Goal: Transaction & Acquisition: Purchase product/service

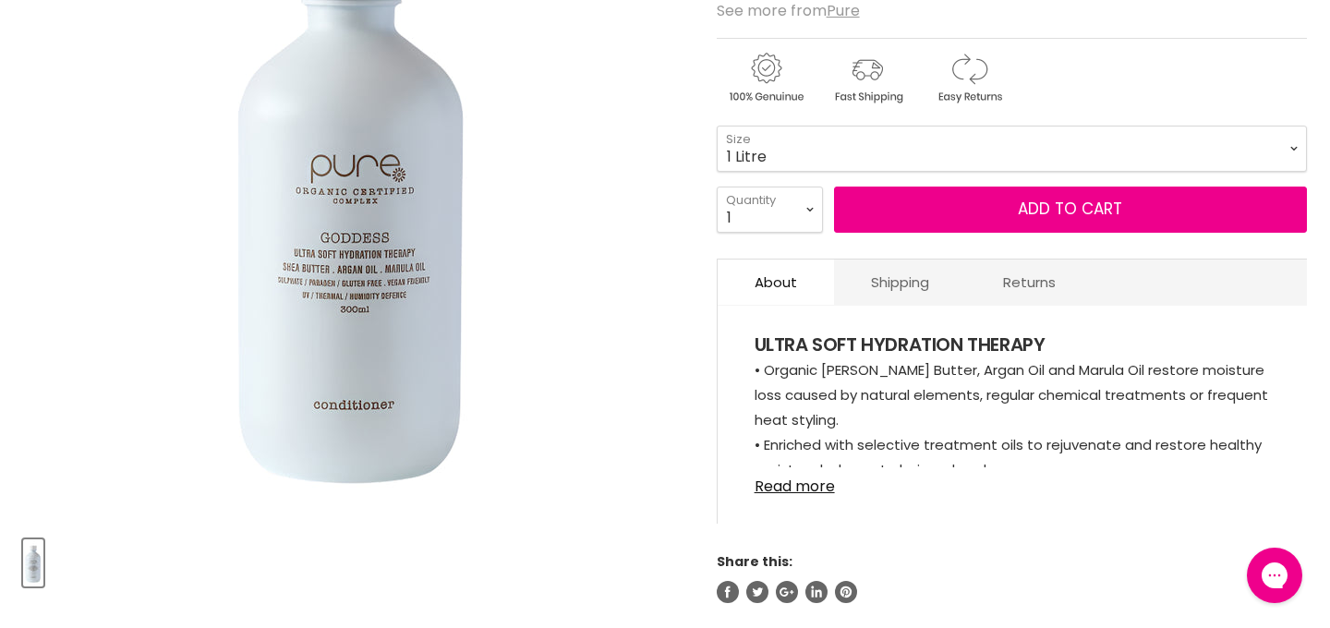
scroll to position [358, 0]
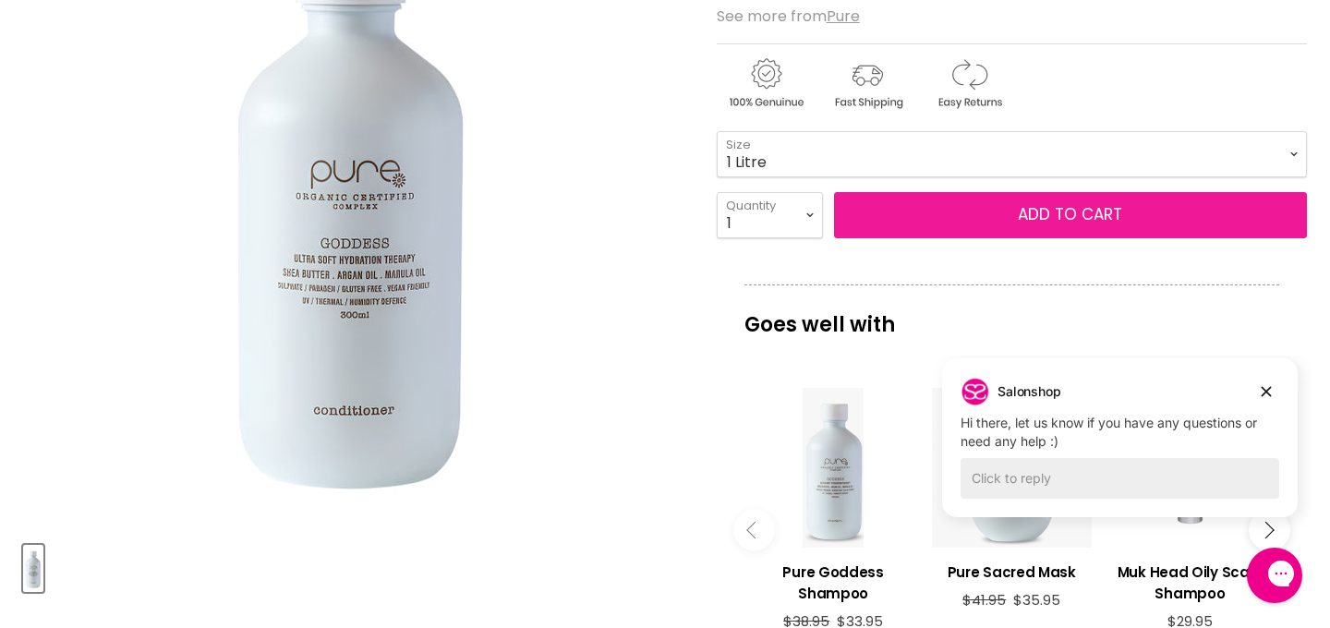
click at [966, 217] on button "Add to cart" at bounding box center [1070, 215] width 473 height 46
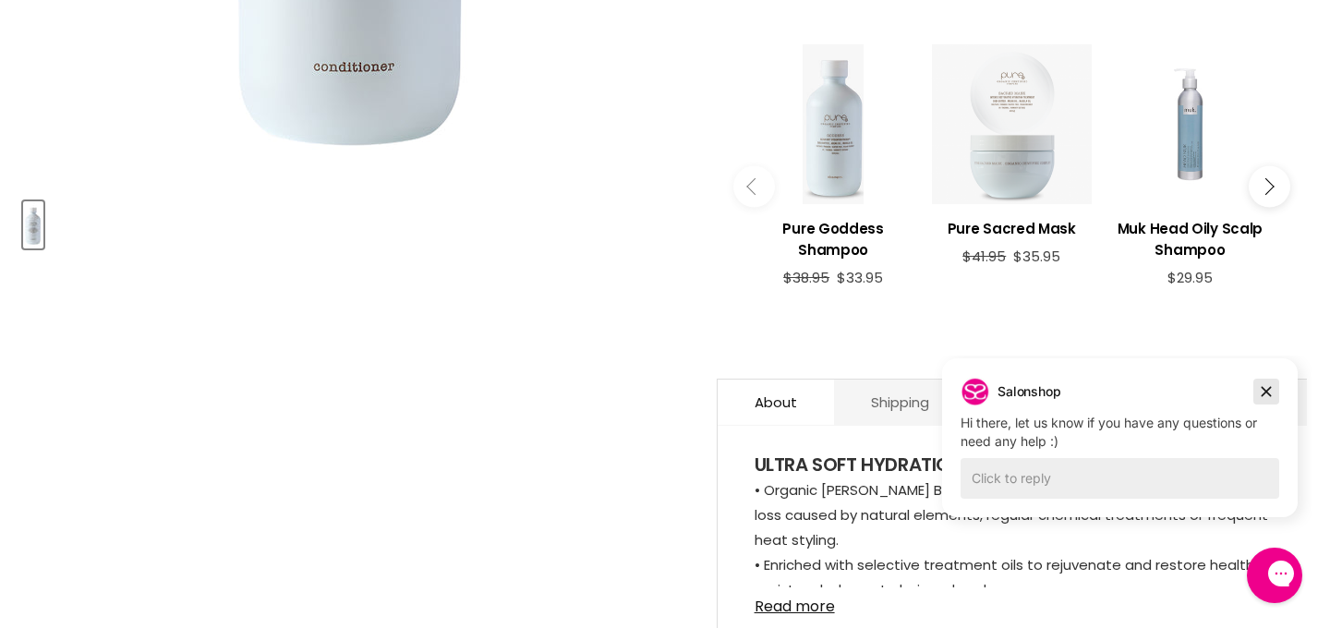
click at [1264, 390] on icon "Dismiss campaign" at bounding box center [1267, 392] width 10 height 10
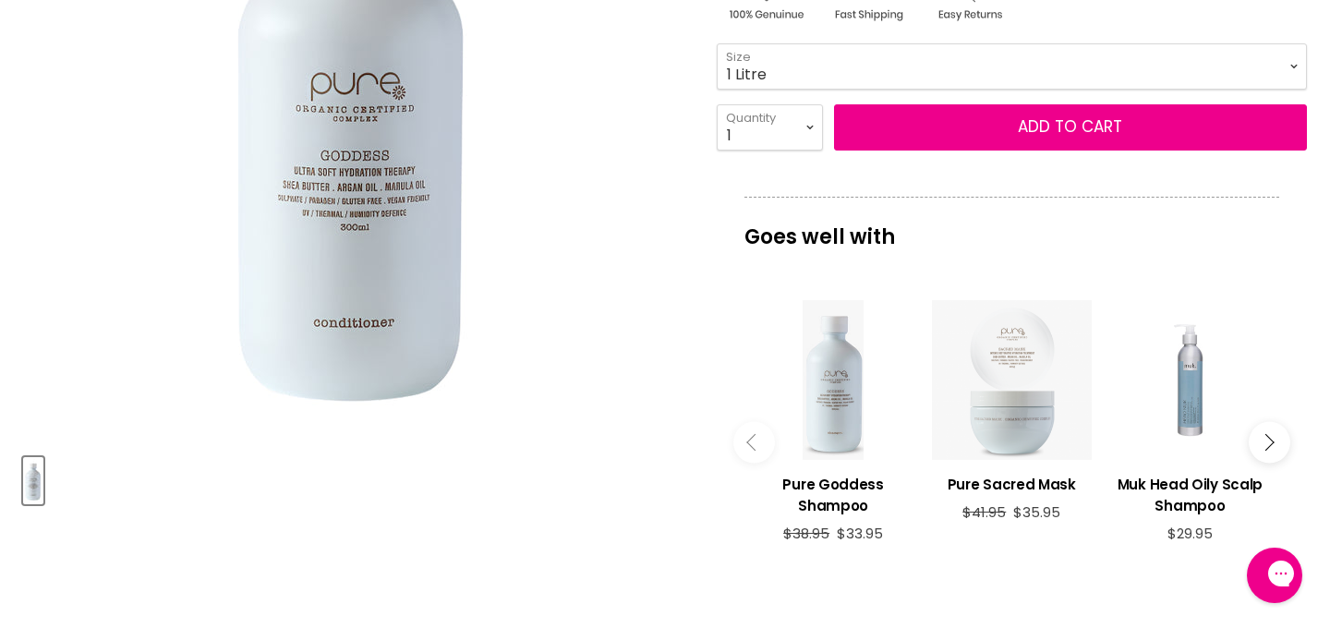
scroll to position [0, 0]
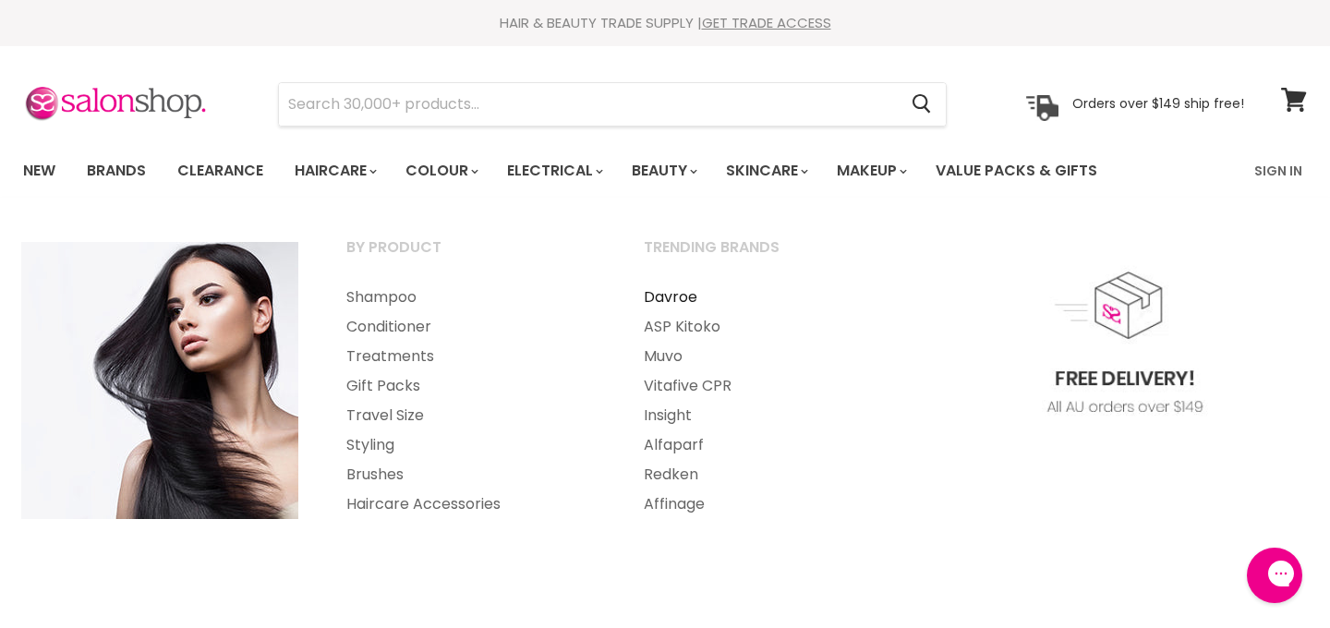
click at [679, 294] on link "Davroe" at bounding box center [768, 298] width 294 height 30
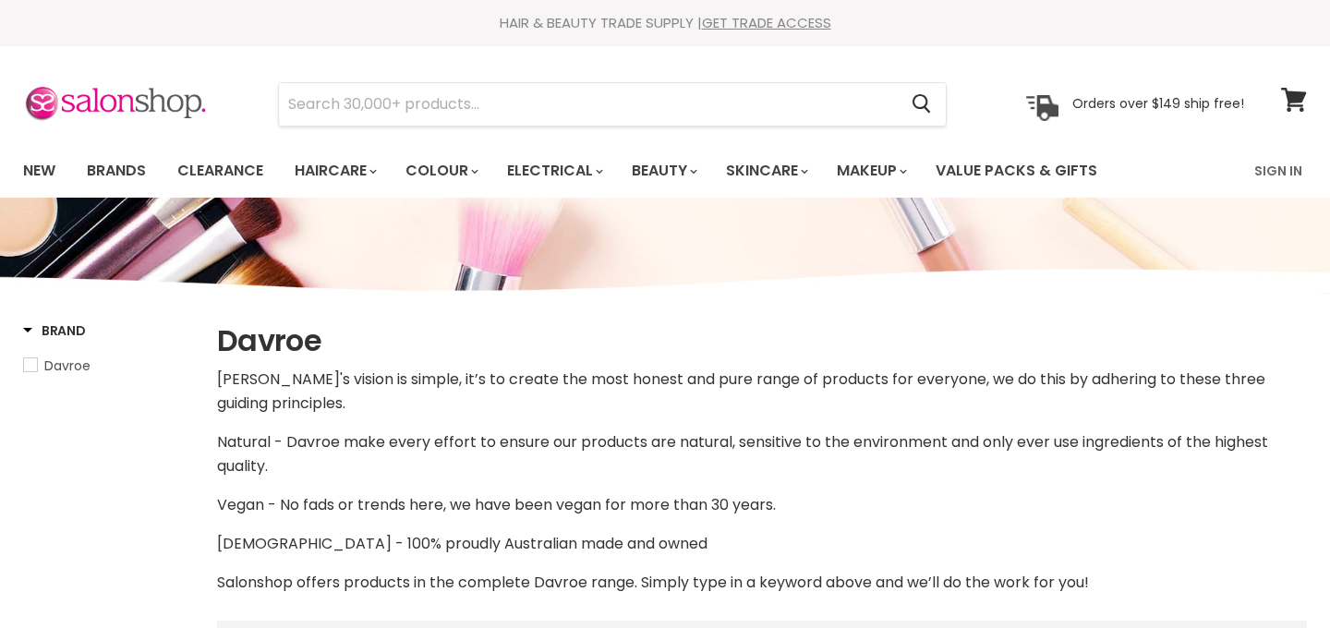
select select "manual"
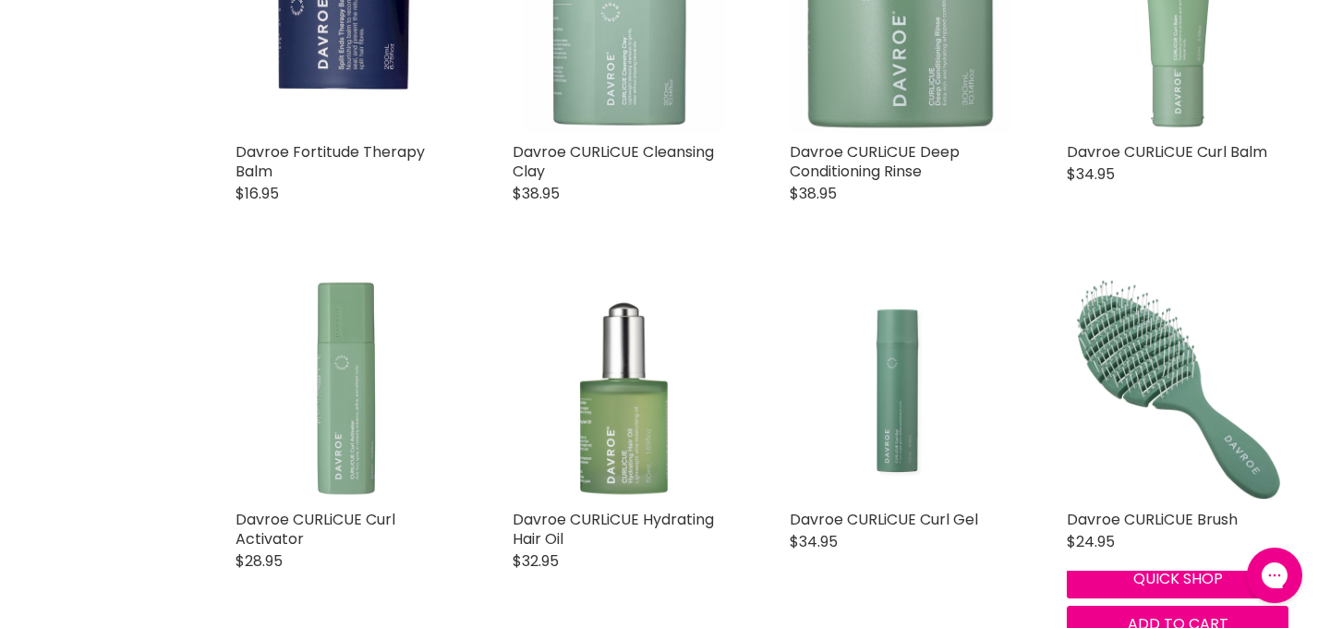
scroll to position [3004, 0]
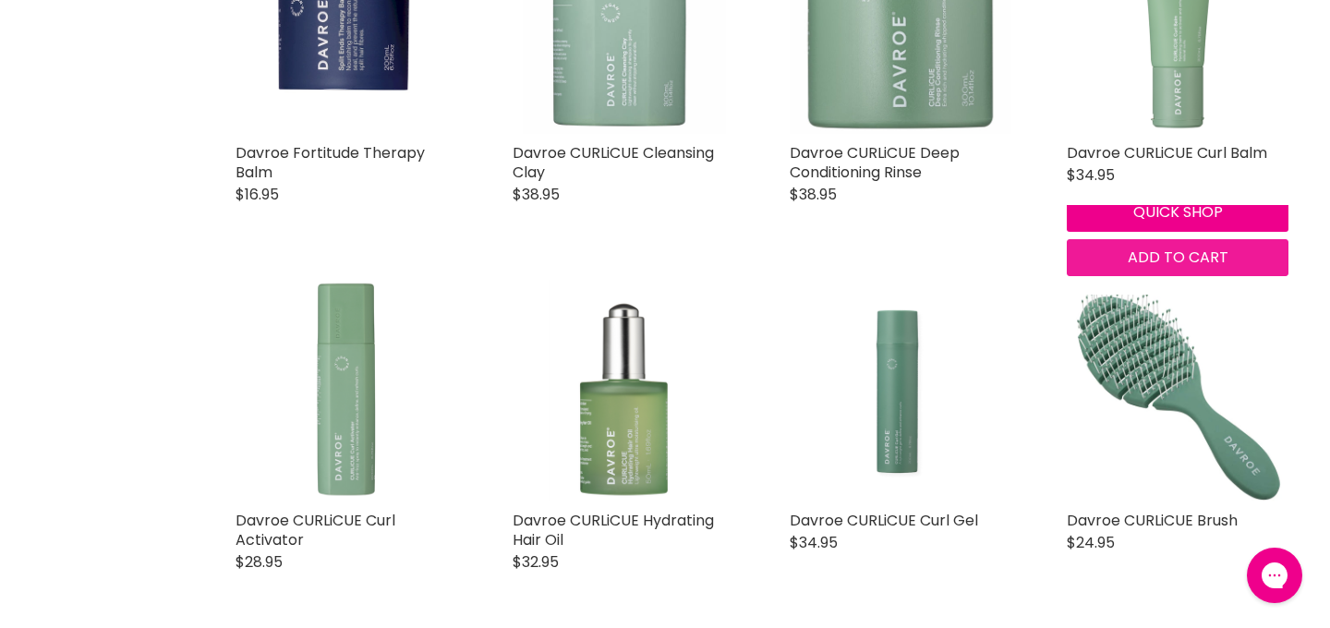
click at [1198, 250] on span "Add to cart" at bounding box center [1178, 257] width 101 height 21
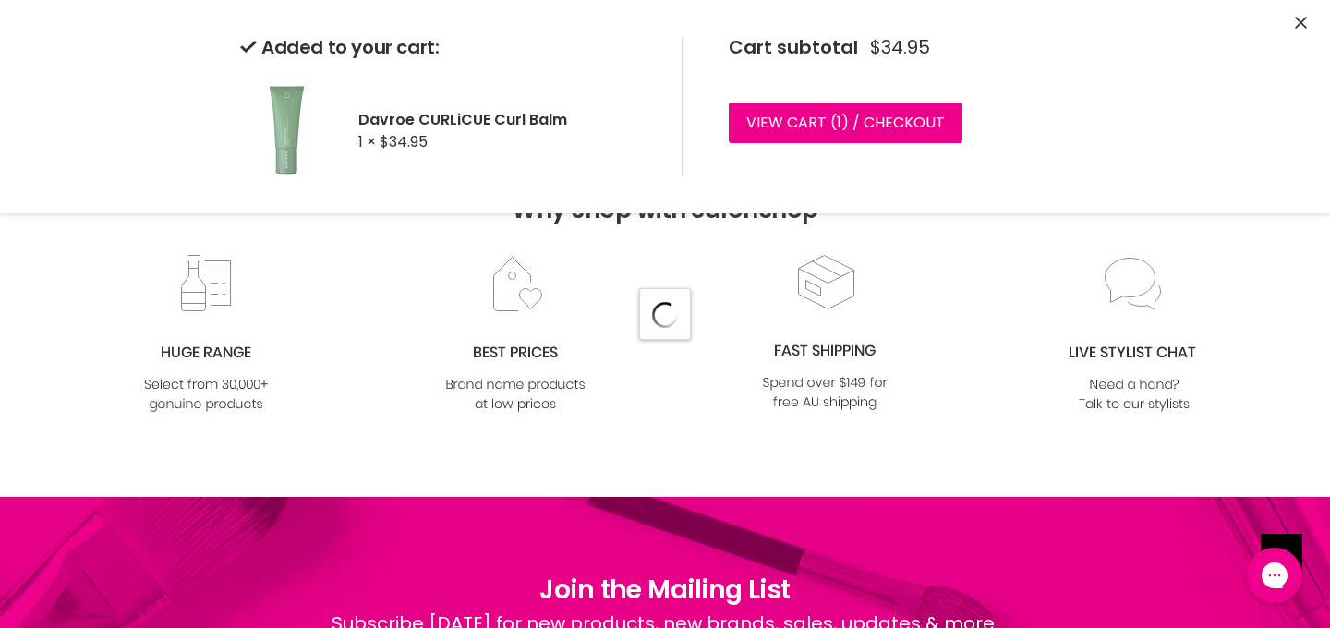
select select "manual"
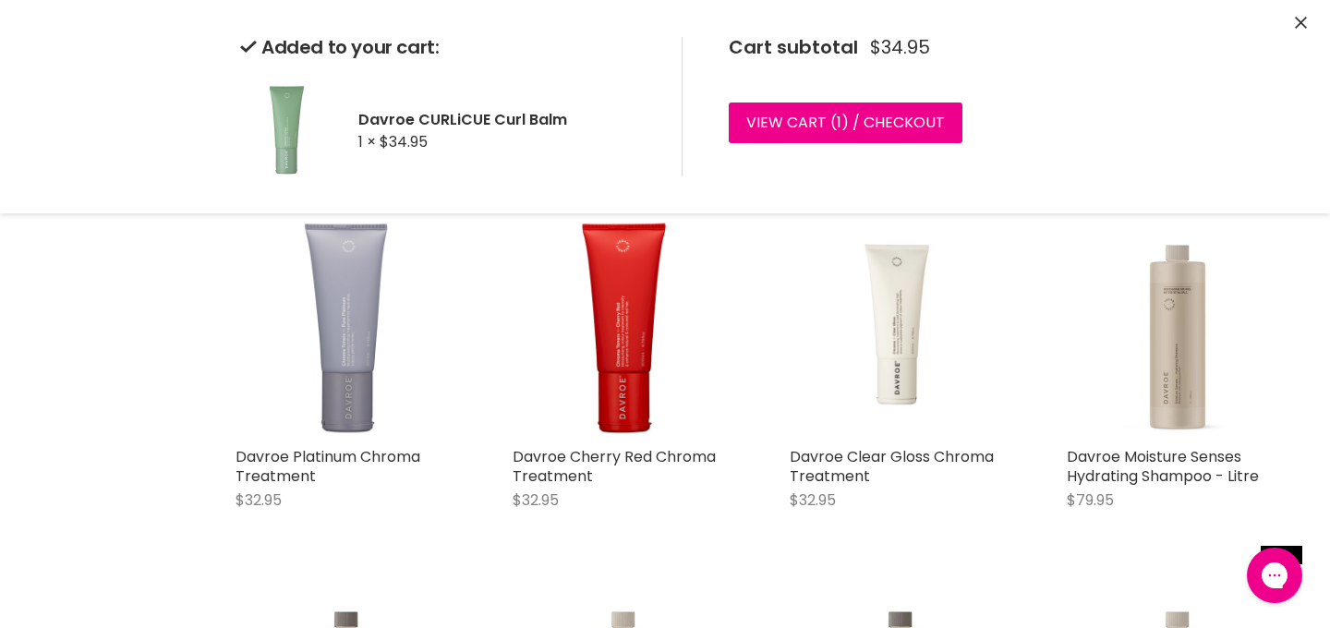
scroll to position [6472, 0]
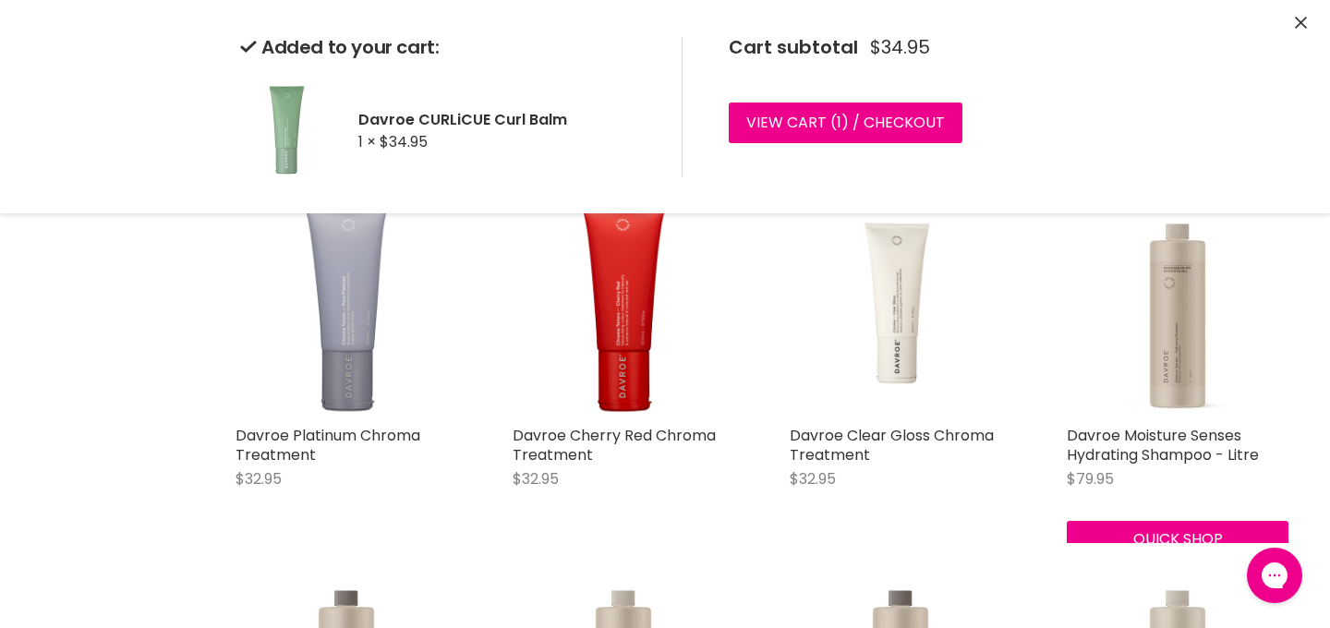
click at [1170, 560] on div "Davroe Moisture Senses Hydrating Shampoo - Litre $79.95 Davroe Quick shop Choos…" at bounding box center [1178, 398] width 259 height 445
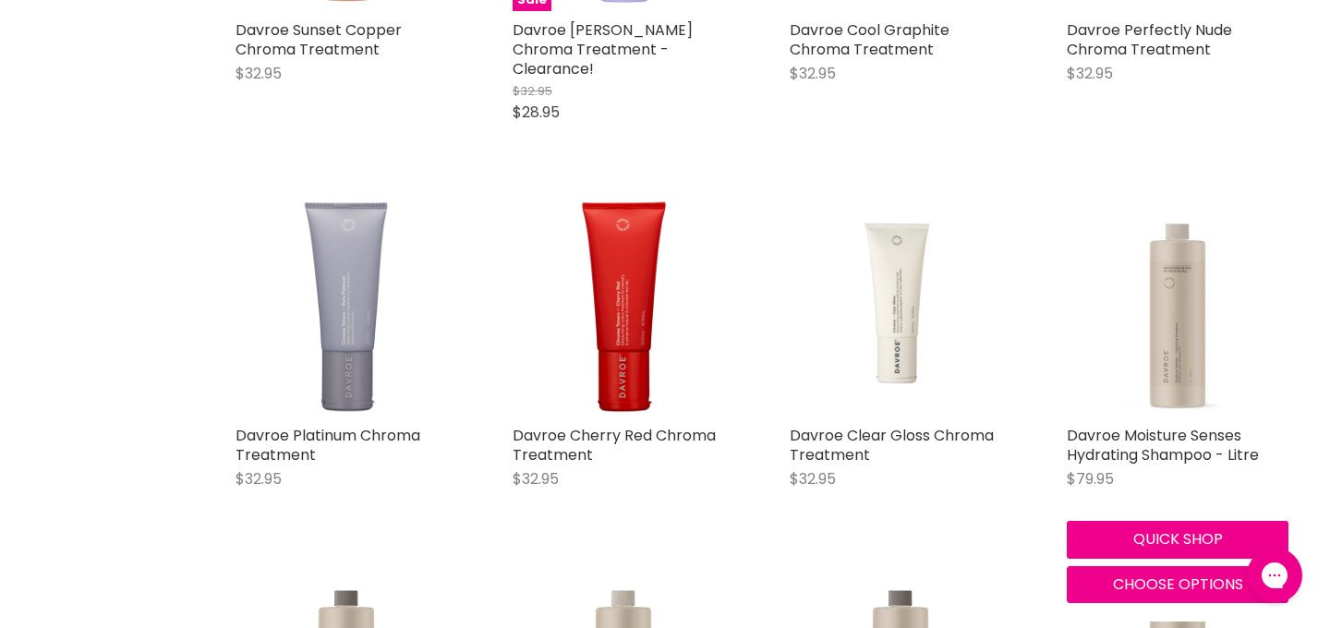
click at [1158, 323] on img "Main content" at bounding box center [1178, 306] width 222 height 222
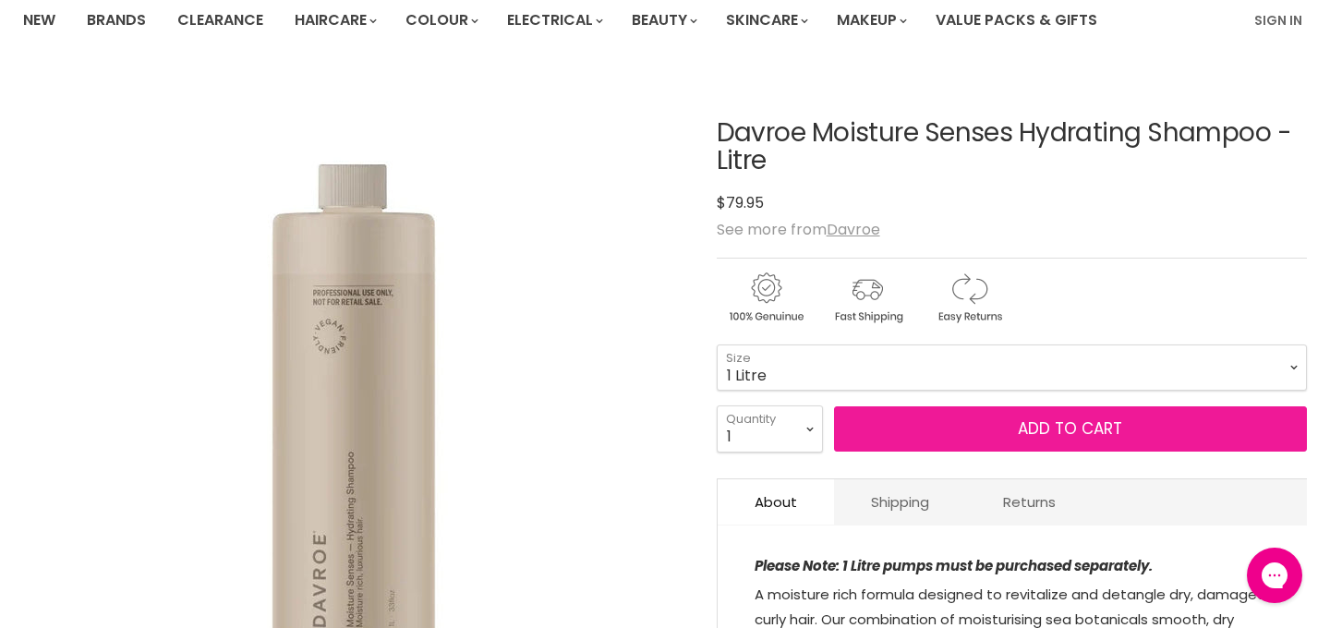
click at [983, 426] on button "Add to cart" at bounding box center [1070, 430] width 473 height 46
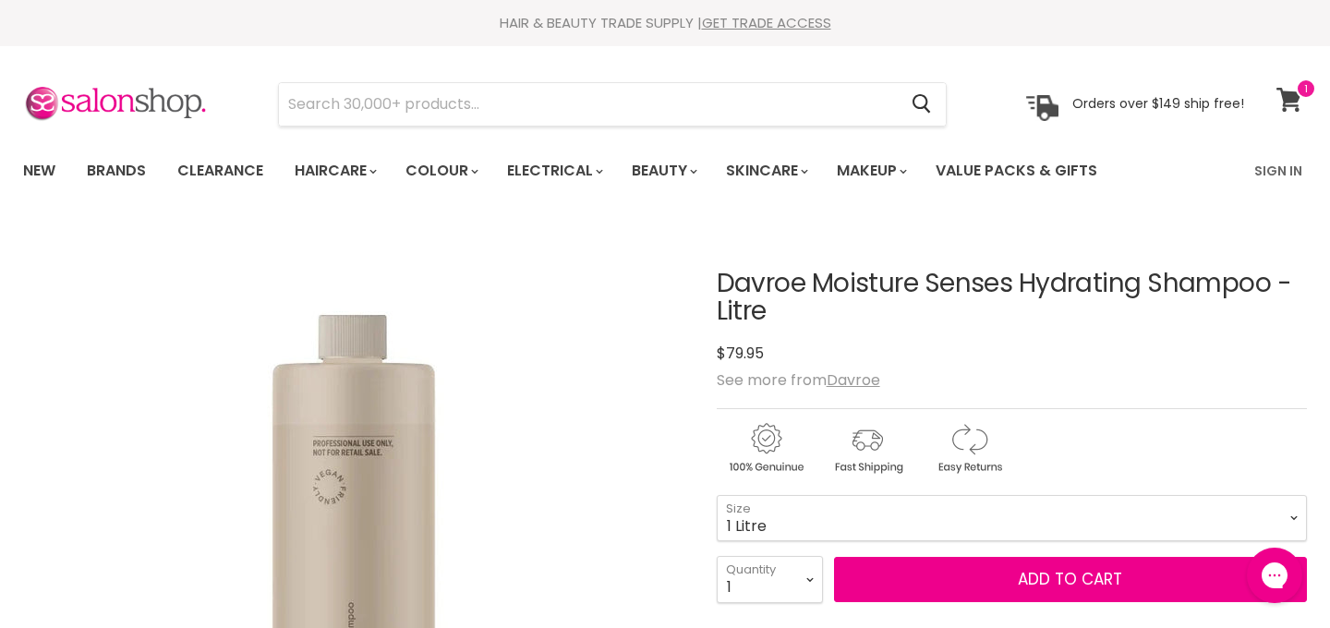
click at [1290, 98] on icon at bounding box center [1289, 100] width 25 height 24
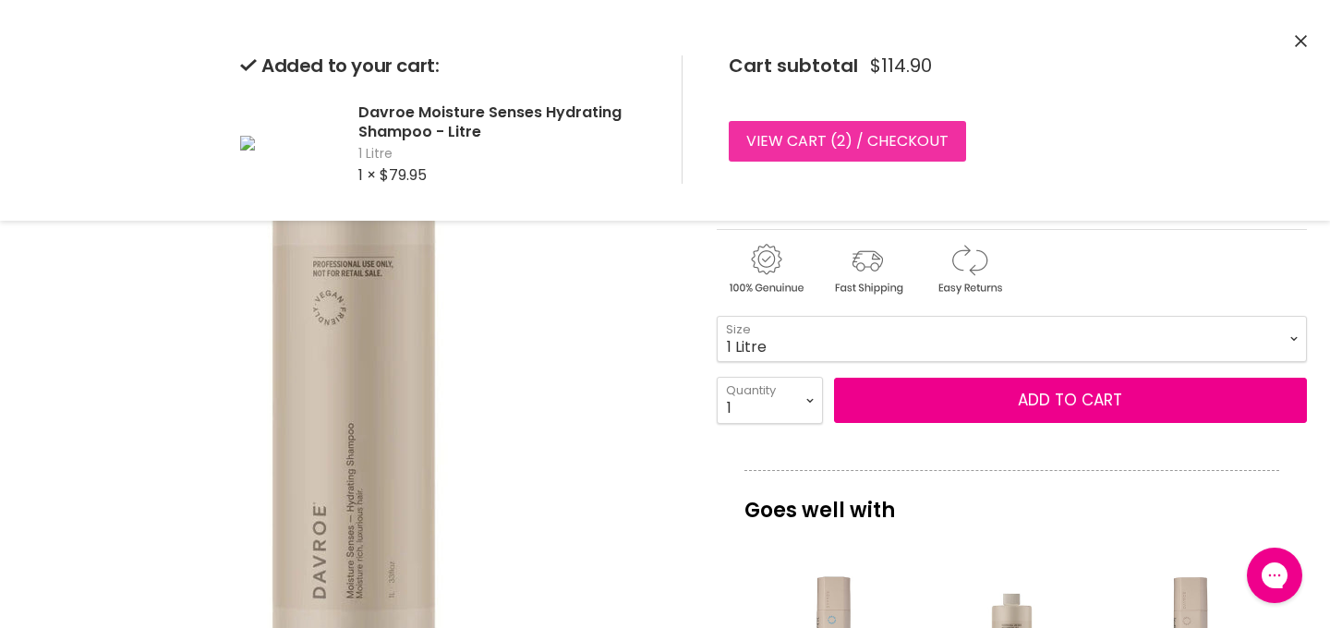
click at [883, 148] on link "View cart ( 2 ) / Checkout" at bounding box center [847, 141] width 237 height 41
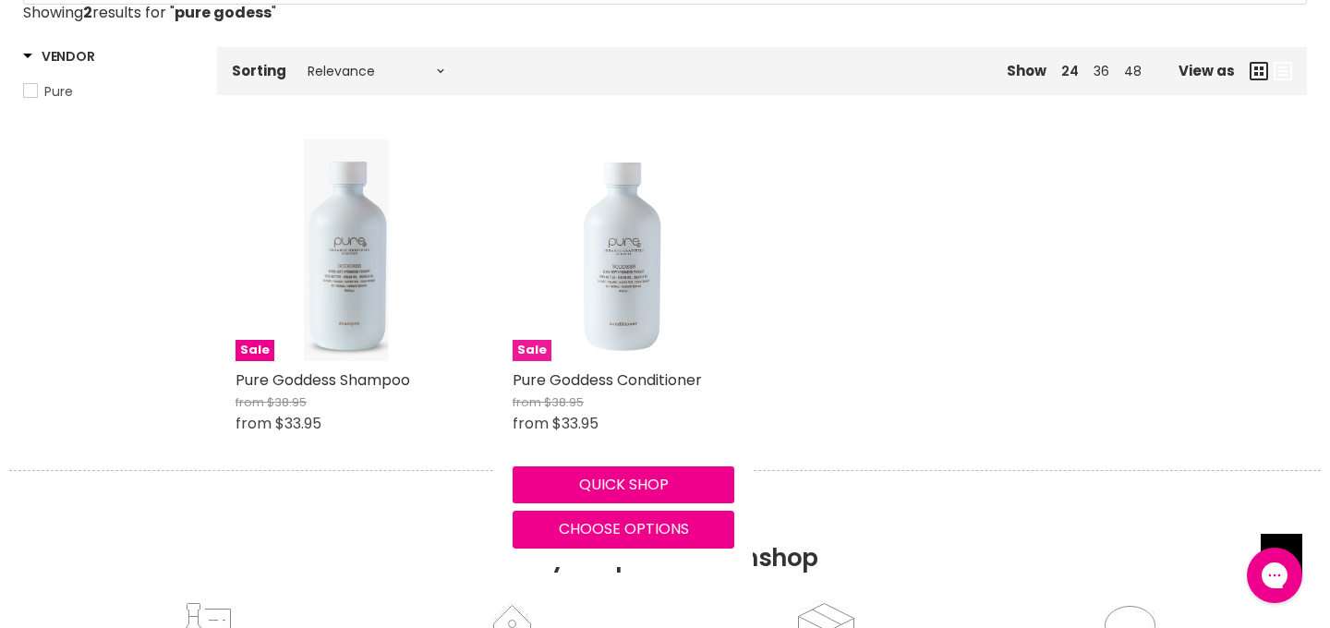
click at [642, 317] on img "Main content" at bounding box center [623, 251] width 84 height 222
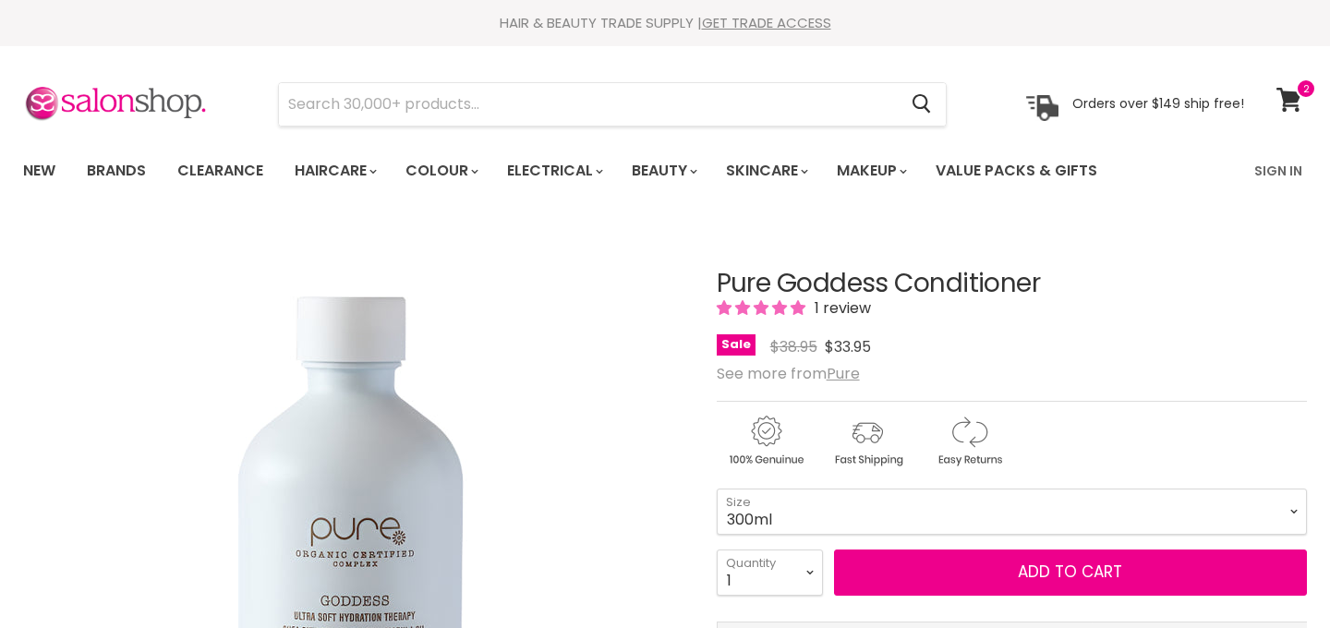
scroll to position [244, 0]
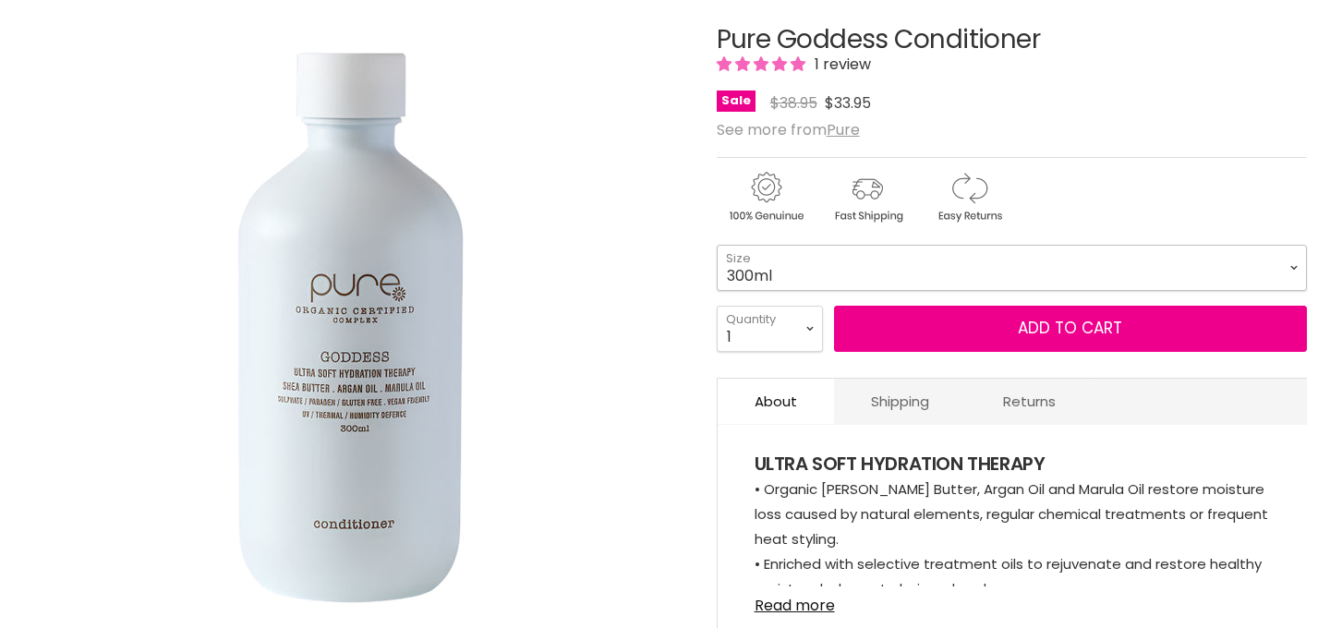
click at [816, 271] on select "300ml 1 Litre" at bounding box center [1012, 268] width 590 height 46
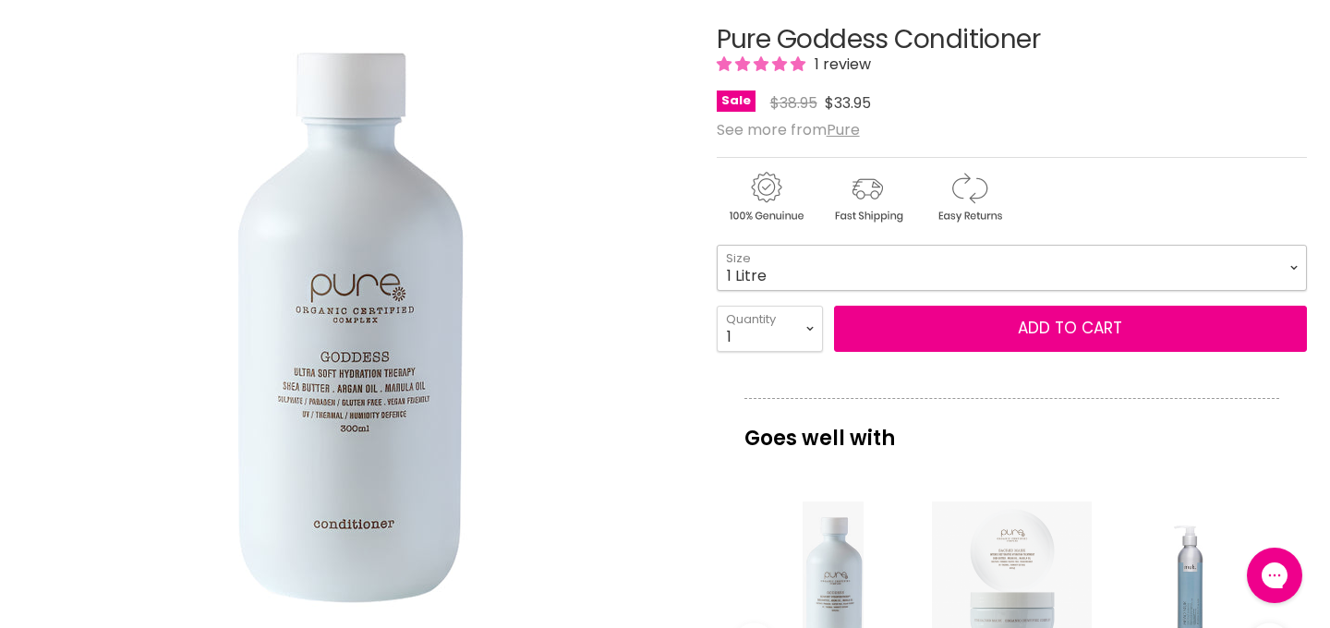
select select "1 Litre"
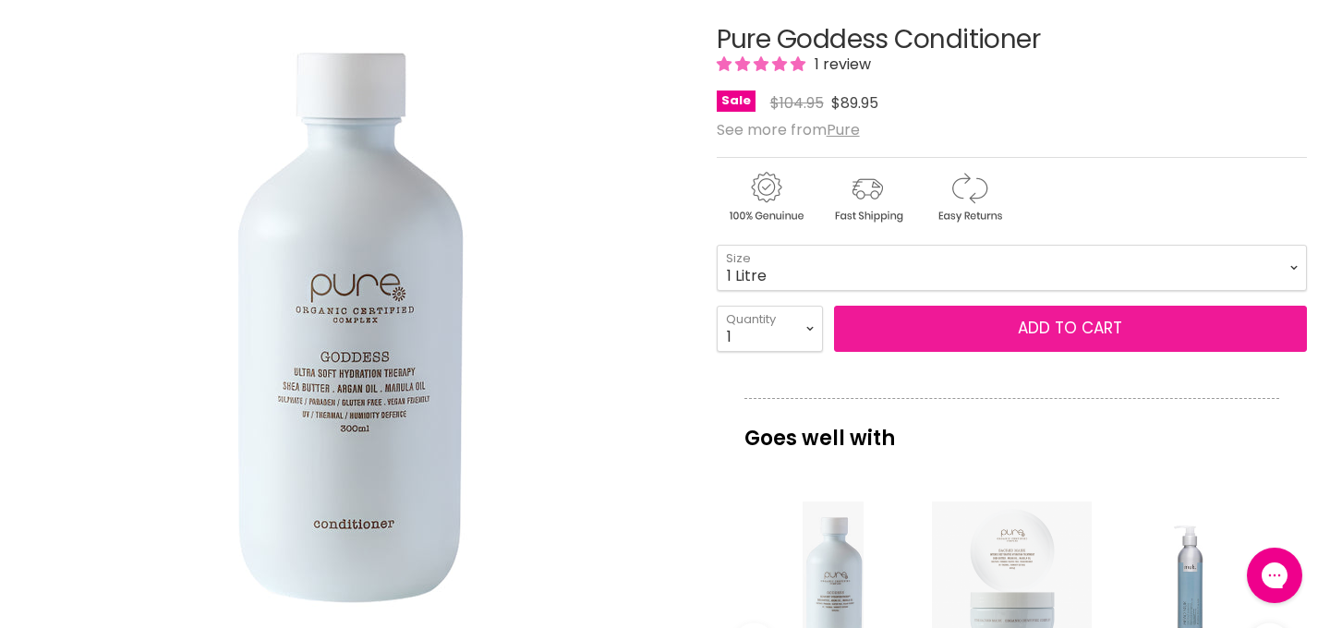
click at [945, 334] on button "Add to cart" at bounding box center [1070, 329] width 473 height 46
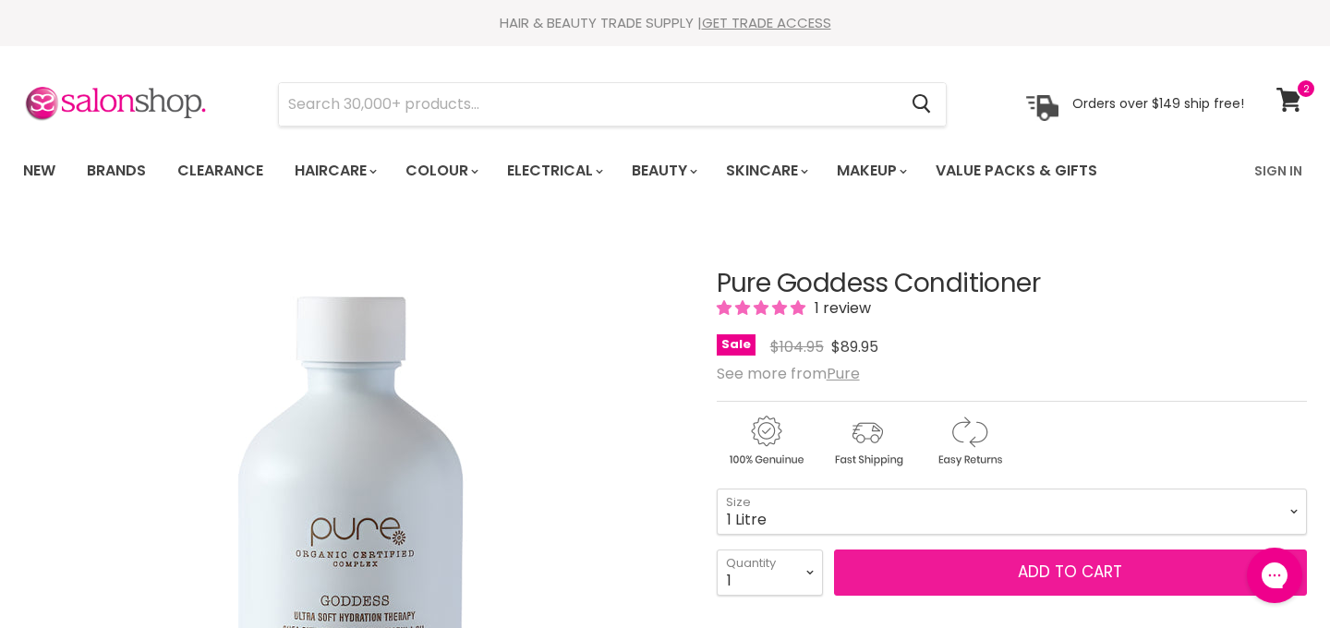
click at [1014, 569] on button "Add to cart" at bounding box center [1070, 573] width 473 height 46
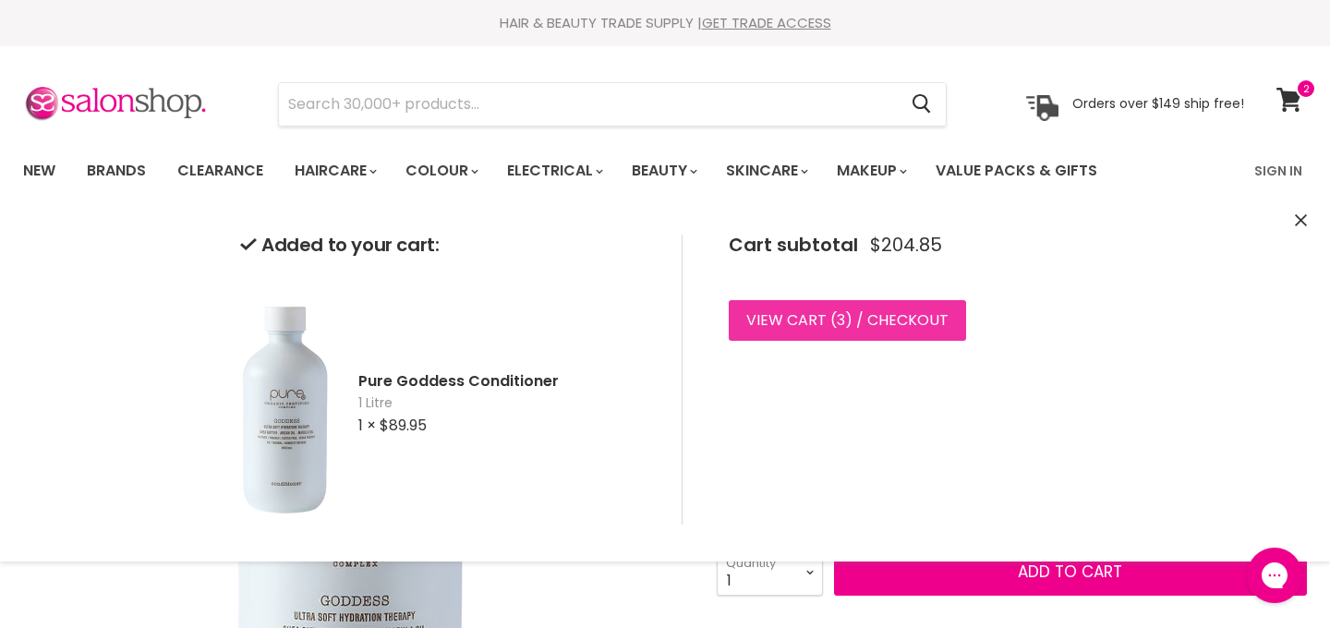
click at [886, 327] on link "View cart ( 3 ) / Checkout" at bounding box center [847, 320] width 237 height 41
